Goal: Information Seeking & Learning: Learn about a topic

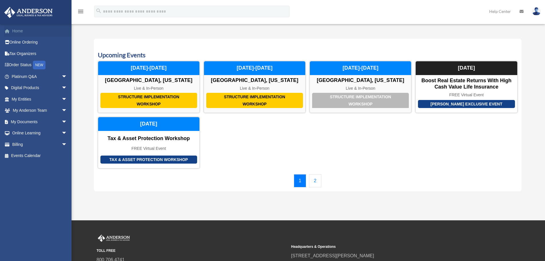
click at [17, 31] on link "Home" at bounding box center [40, 30] width 72 height 11
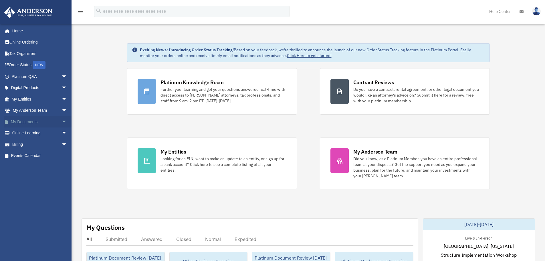
click at [62, 121] on span "arrow_drop_down" at bounding box center [67, 122] width 11 height 12
click at [24, 132] on link "Box" at bounding box center [42, 132] width 68 height 11
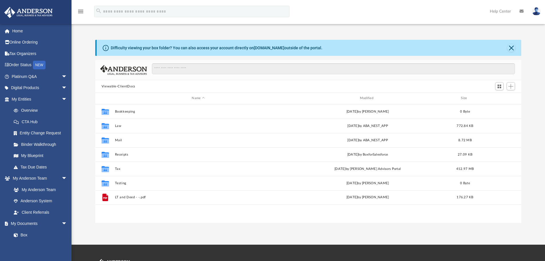
scroll to position [5, 5]
click at [17, 29] on link "Home" at bounding box center [40, 30] width 72 height 11
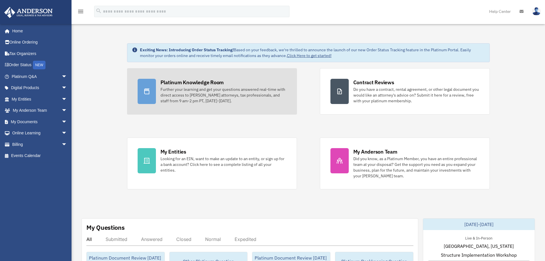
click at [194, 94] on div "Further your learning and get your questions answered real-time with direct acc…" at bounding box center [224, 94] width 126 height 17
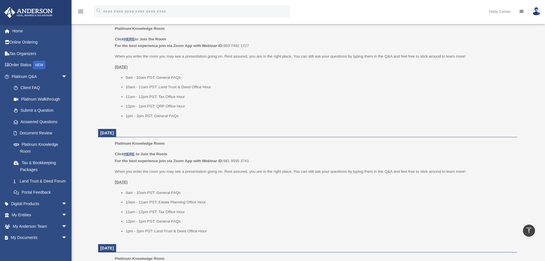
scroll to position [367, 0]
